Goal: Check status: Check status

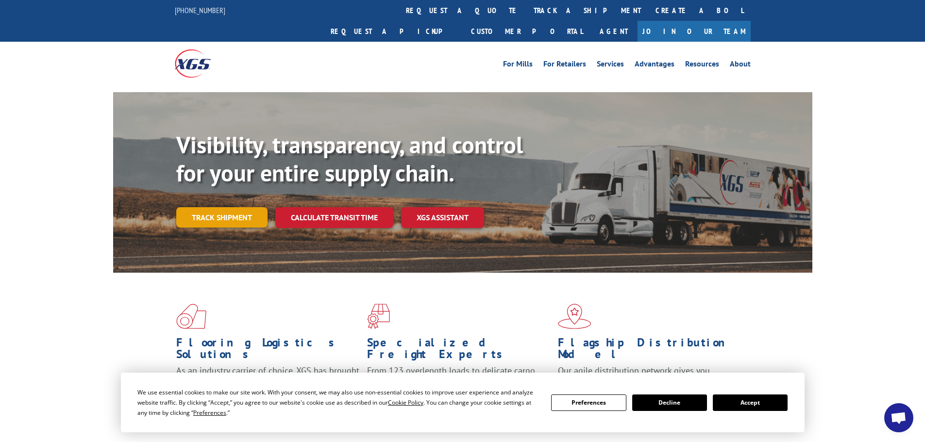
click at [241, 207] on link "Track shipment" at bounding box center [221, 217] width 91 height 20
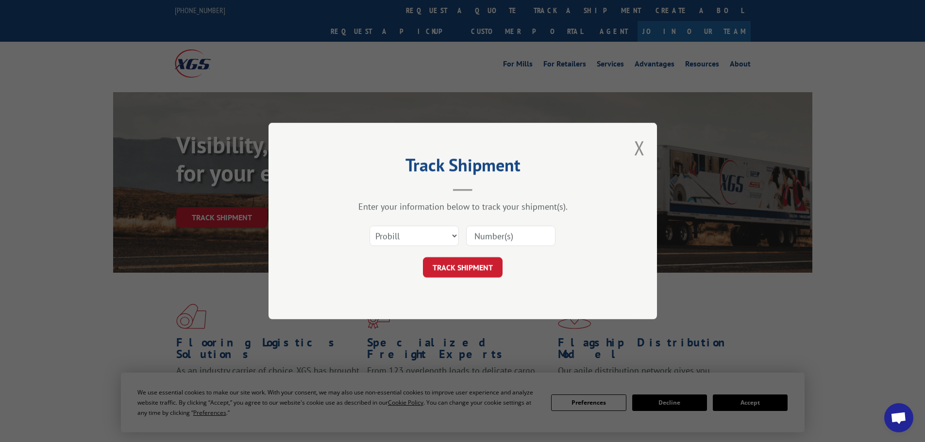
click at [403, 248] on div "Select category... Probill BOL PO" at bounding box center [462, 236] width 291 height 32
click at [403, 238] on select "Select category... Probill BOL PO" at bounding box center [413, 236] width 89 height 20
click at [369, 226] on select "Select category... Probill BOL PO" at bounding box center [413, 236] width 89 height 20
click at [416, 230] on select "Select category... Probill BOL PO" at bounding box center [413, 236] width 89 height 20
select select "bol"
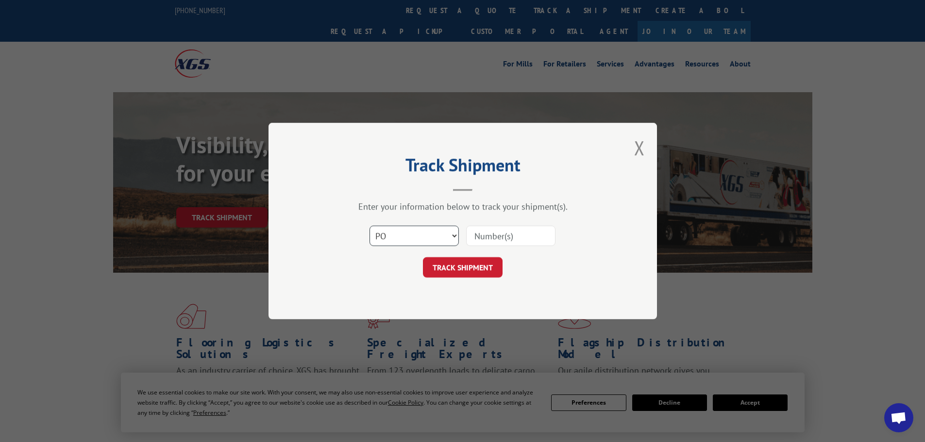
click at [369, 226] on select "Select category... Probill BOL PO" at bounding box center [413, 236] width 89 height 20
click at [476, 233] on input at bounding box center [510, 236] width 89 height 20
paste input "7002751"
type input "7002751"
click button "TRACK SHIPMENT" at bounding box center [463, 267] width 80 height 20
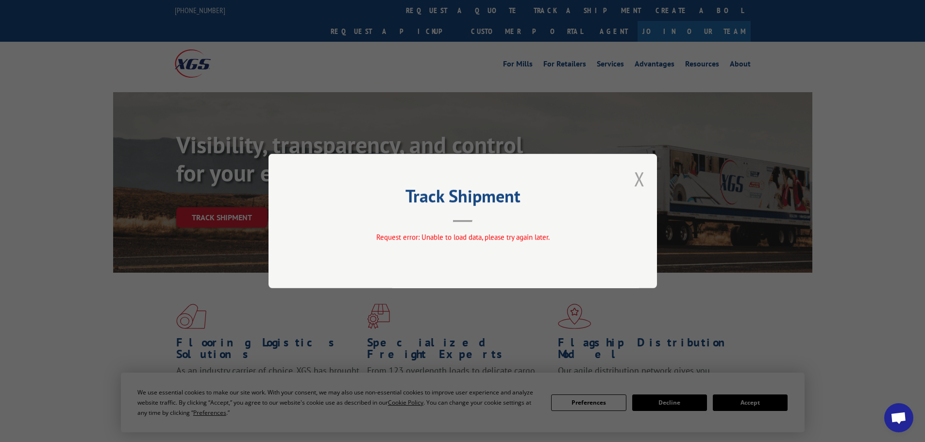
click at [643, 180] on button "Close modal" at bounding box center [639, 179] width 11 height 26
